Goal: Information Seeking & Learning: Learn about a topic

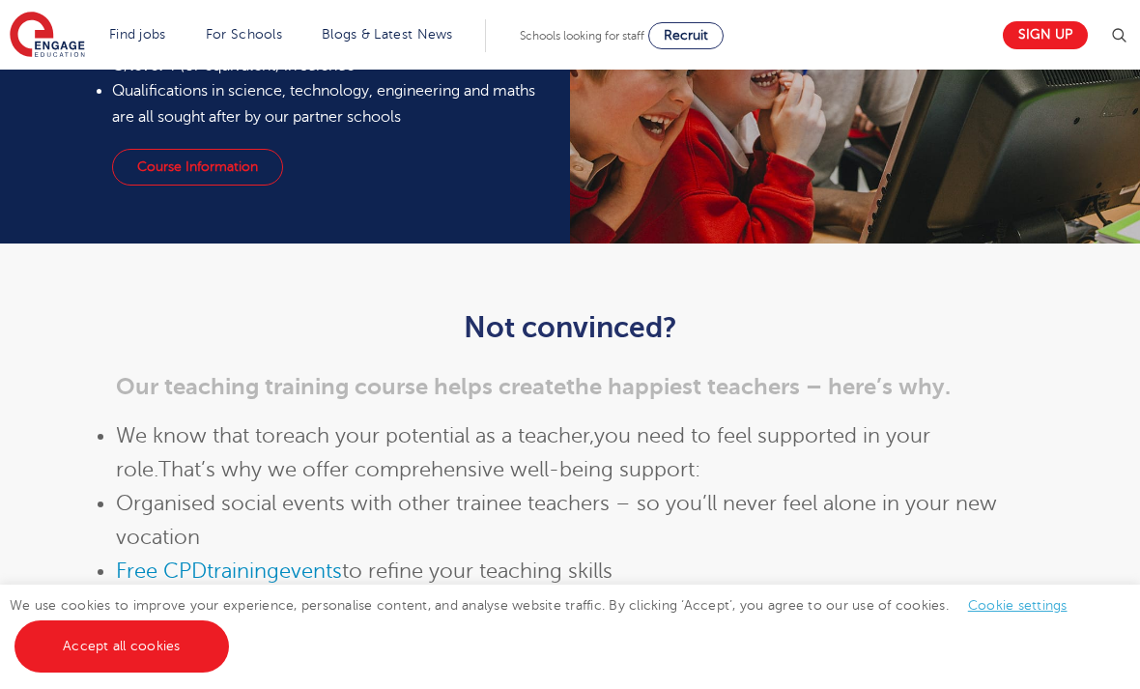
scroll to position [1959, 0]
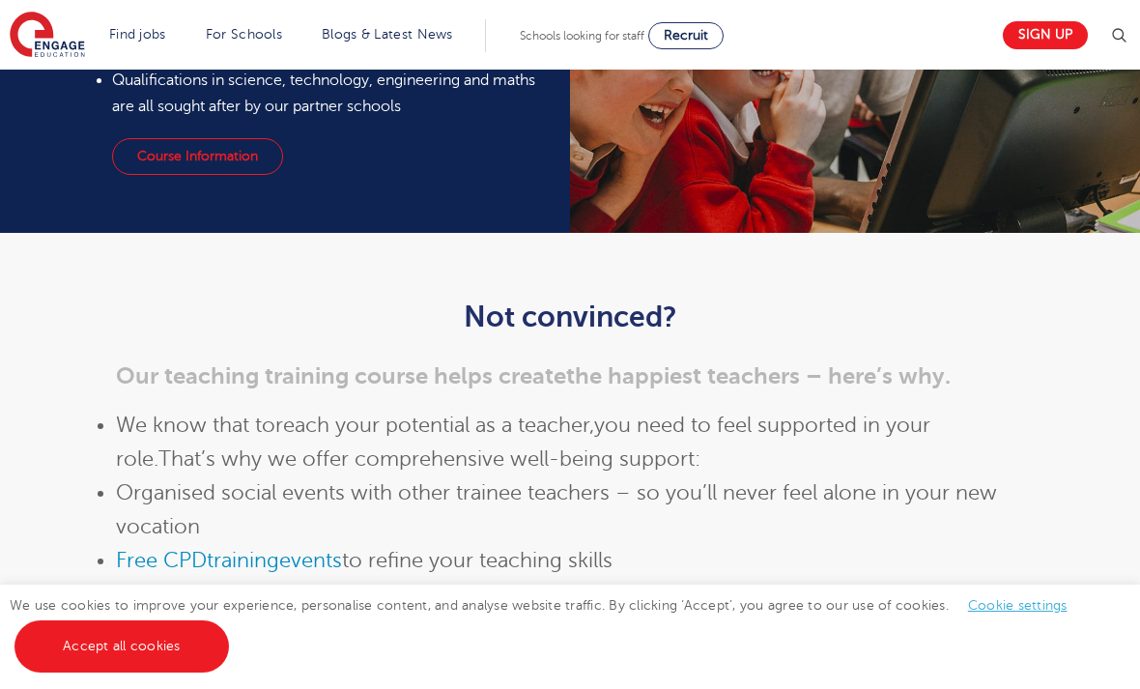
click at [130, 175] on link "Course Information" at bounding box center [197, 156] width 171 height 37
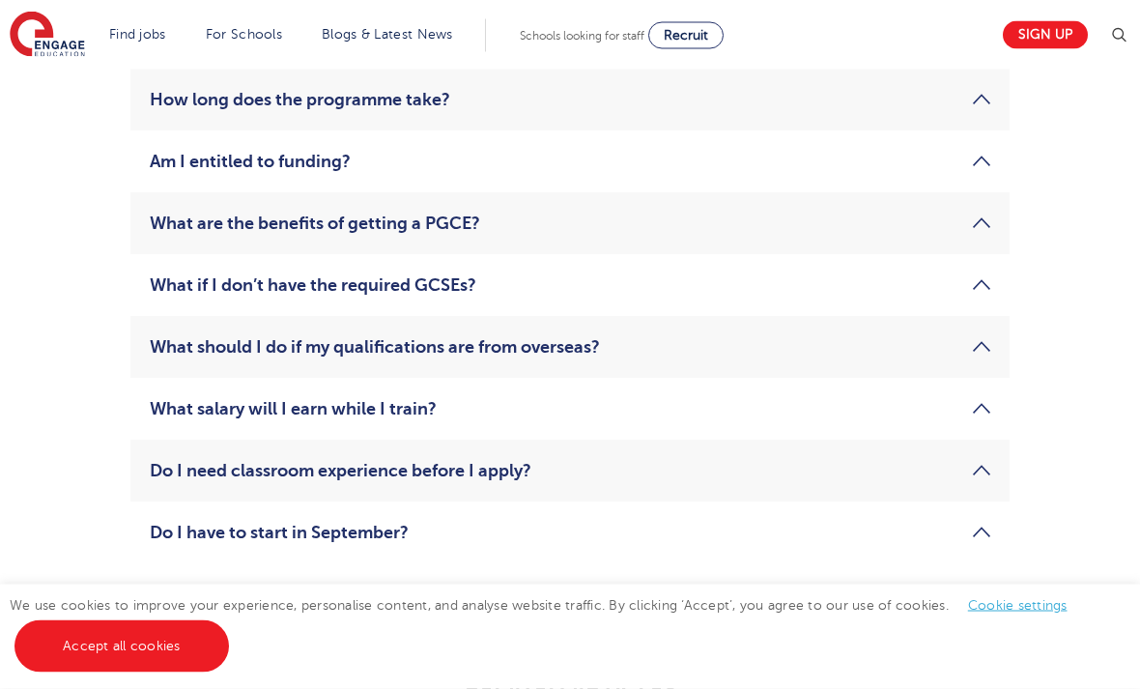
scroll to position [3259, 0]
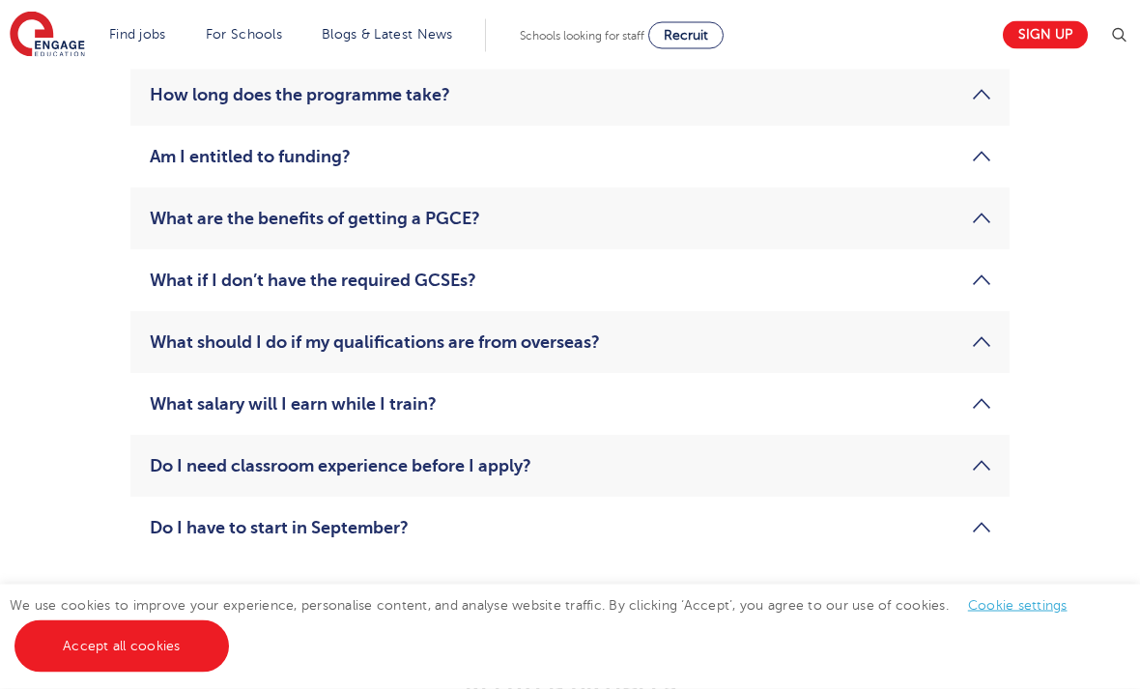
click at [969, 416] on link "What salary will I earn while I train?" at bounding box center [570, 404] width 841 height 23
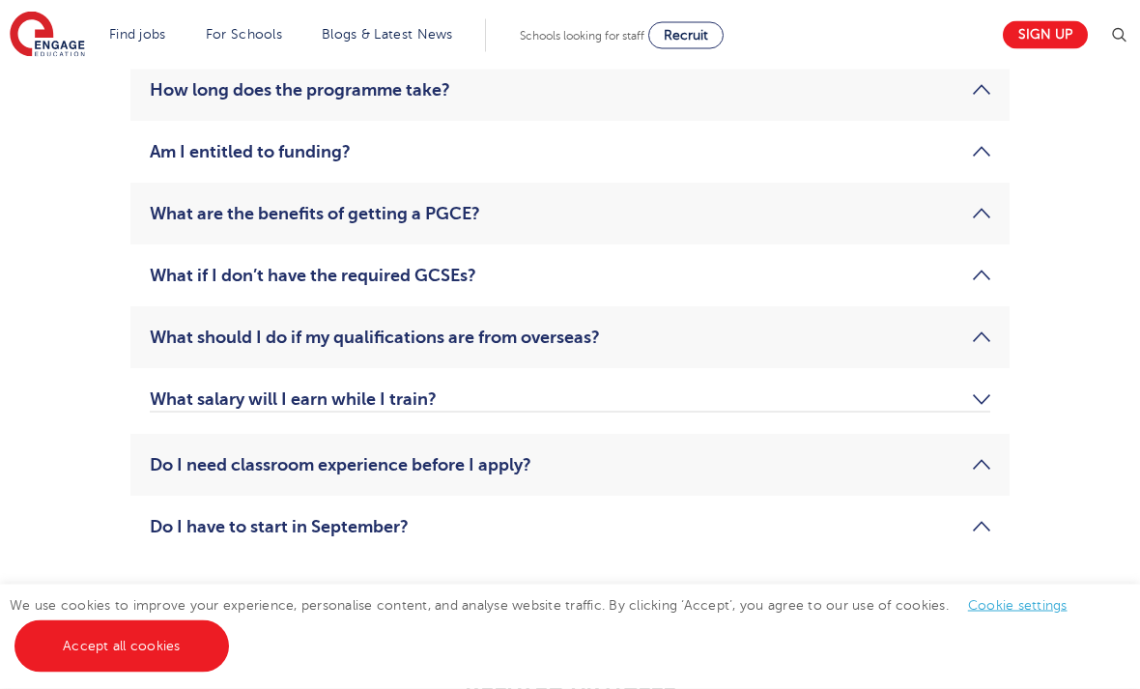
scroll to position [3260, 0]
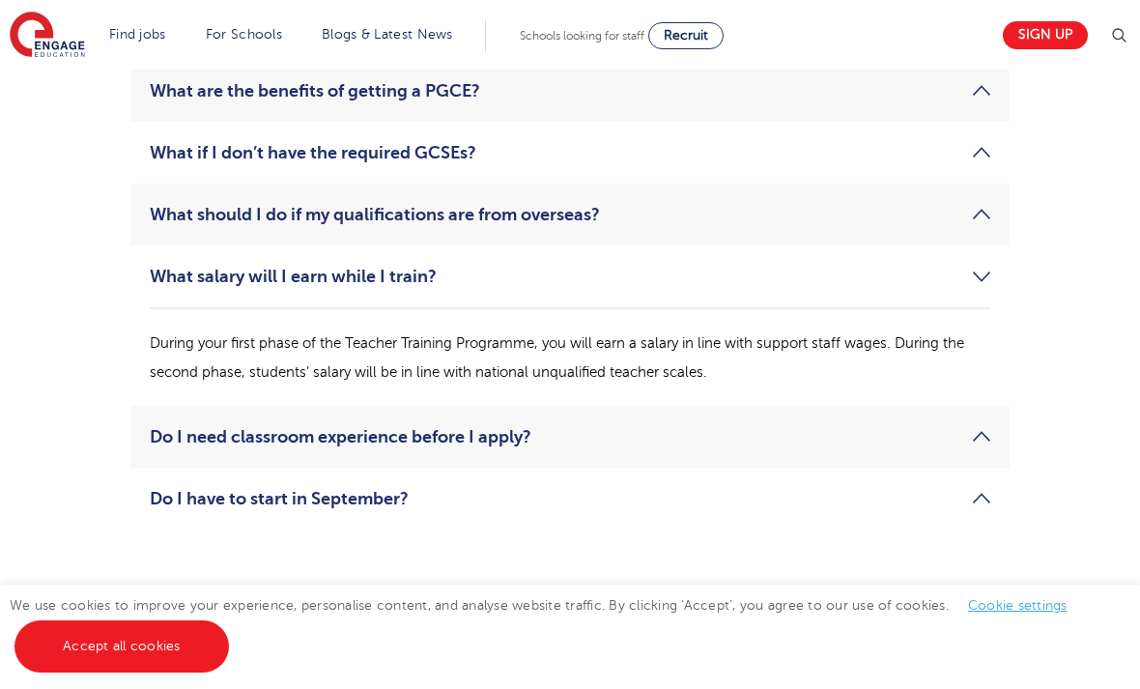
click at [978, 337] on li "What salary will I earn while I train? During your first phase of the Teacher T…" at bounding box center [569, 325] width 879 height 160
click at [989, 288] on link "What salary will I earn while I train?" at bounding box center [570, 276] width 841 height 23
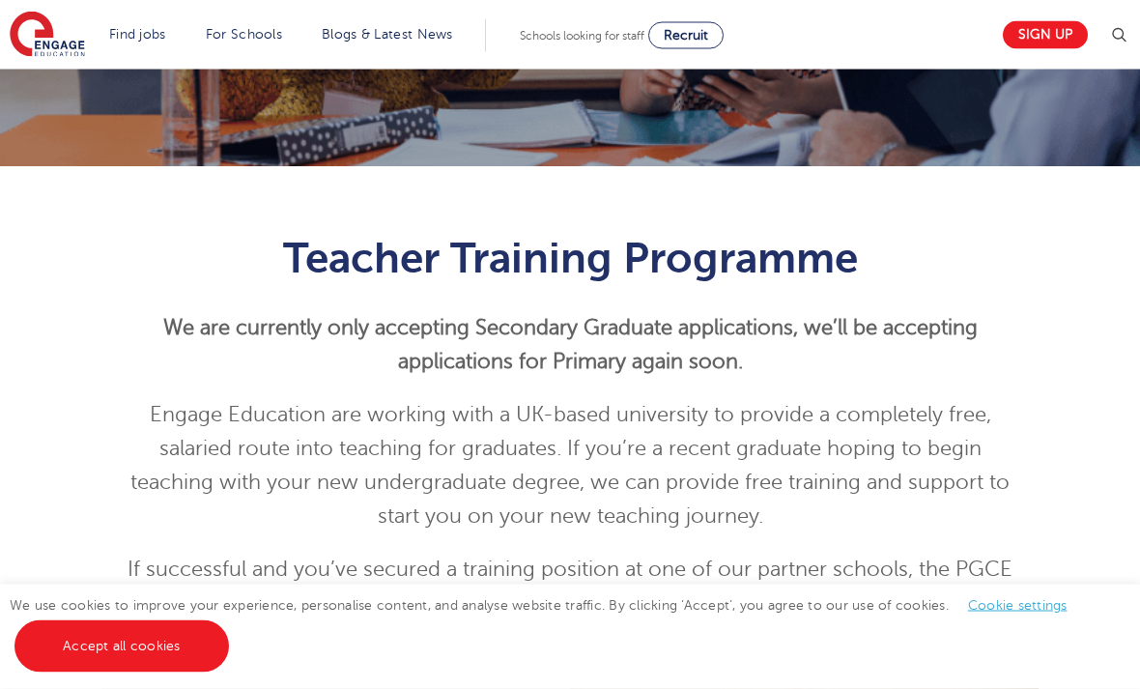
scroll to position [399, 0]
click at [71, 303] on div "Teacher Training Programme We are currently only accepting Secondary Graduate a…" at bounding box center [570, 419] width 1140 height 507
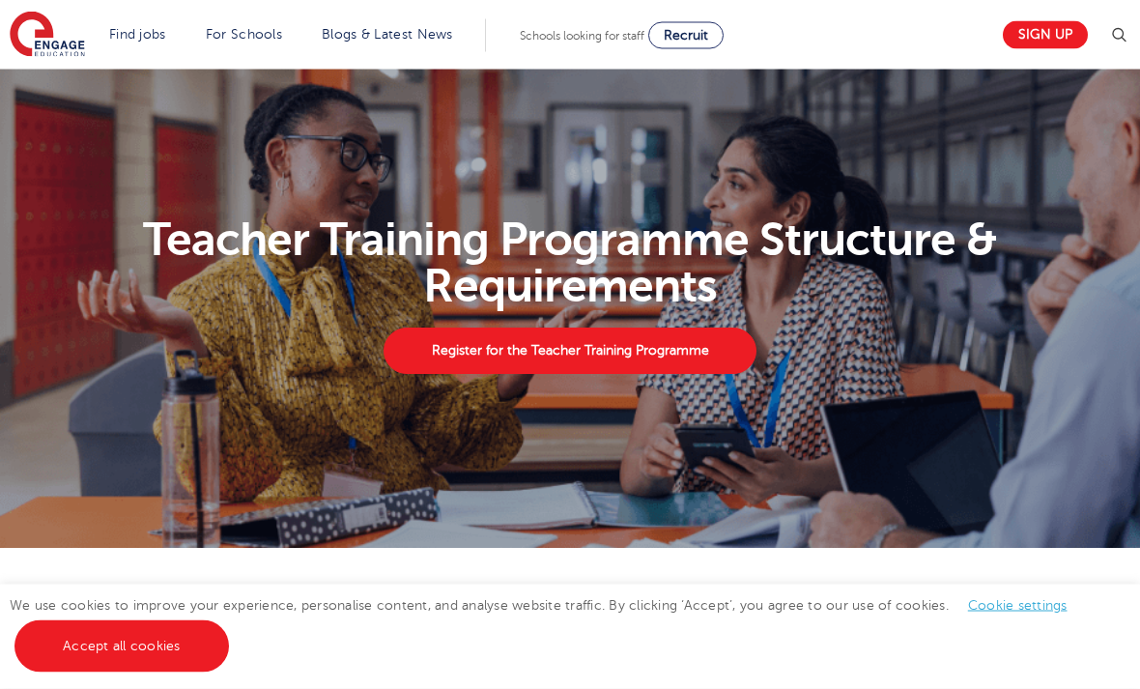
scroll to position [0, 0]
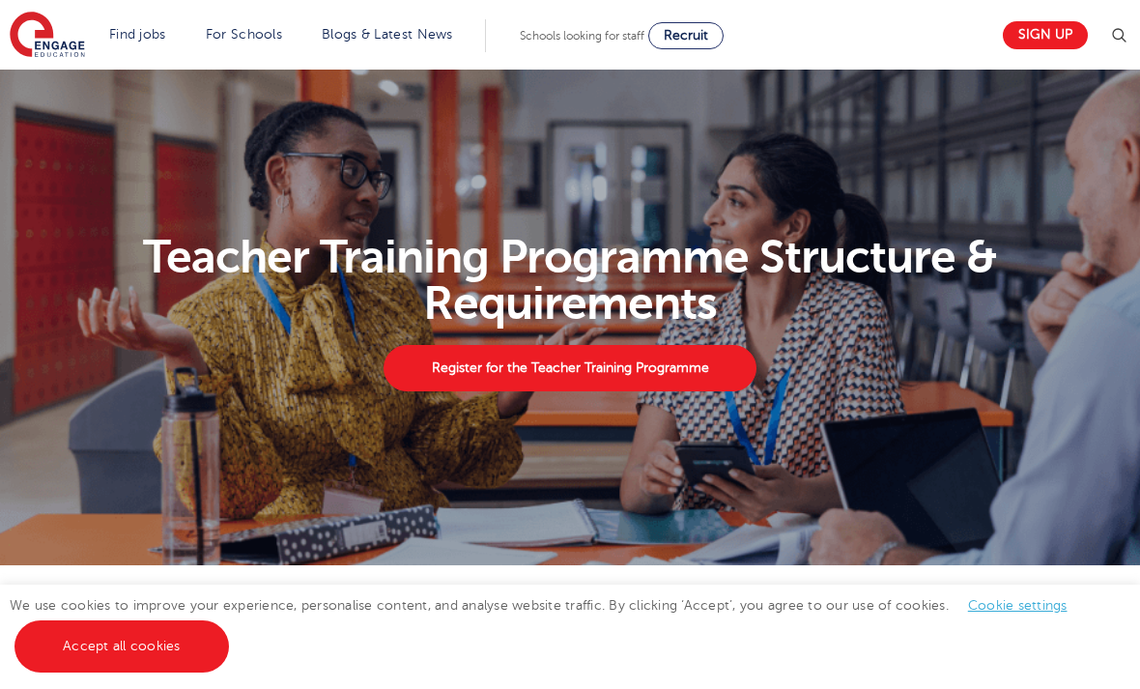
click at [0, 0] on link "Primary school roles" at bounding box center [0, 0] width 0 height 0
